Goal: Find specific page/section: Find specific page/section

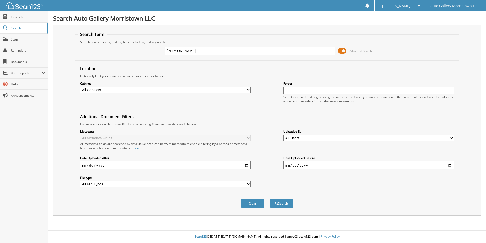
type input "[PERSON_NAME]"
click at [270, 198] on button "Search" at bounding box center [281, 202] width 23 height 9
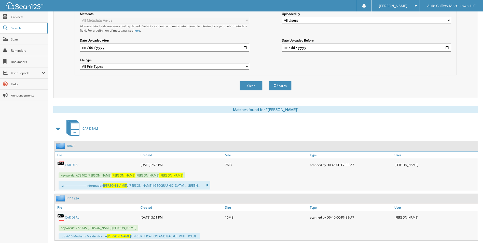
scroll to position [127, 0]
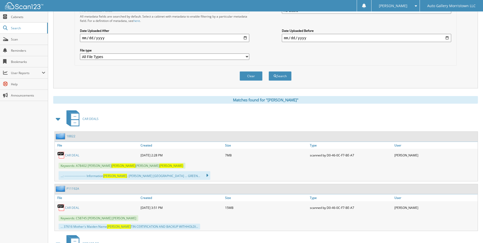
click at [69, 155] on link "CAR DEAL" at bounding box center [72, 155] width 14 height 4
click at [405, 8] on div "[PERSON_NAME]" at bounding box center [395, 5] width 43 height 11
click at [400, 27] on link "Logout" at bounding box center [395, 24] width 48 height 9
